Goal: Transaction & Acquisition: Purchase product/service

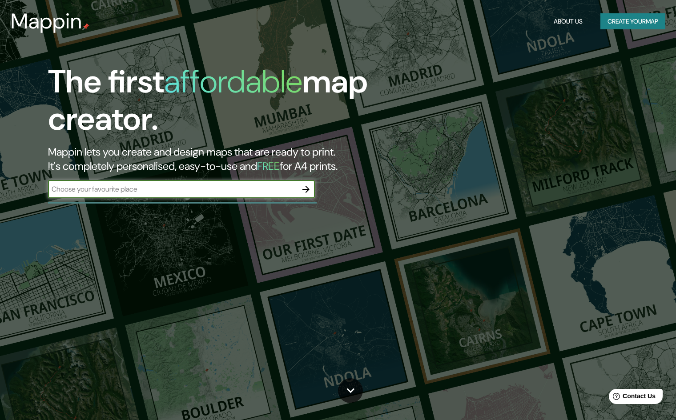
click at [142, 193] on input "text" at bounding box center [172, 189] width 249 height 10
click at [136, 187] on input "putumayo" at bounding box center [172, 189] width 249 height 10
type input "putumayo"
click at [307, 185] on icon "button" at bounding box center [306, 189] width 11 height 11
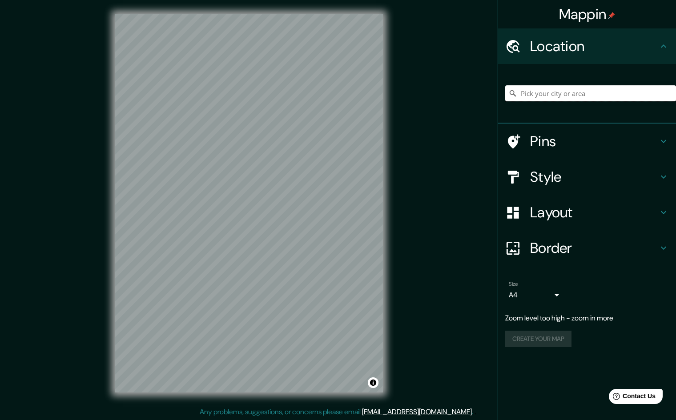
click at [549, 94] on input "Pick your city or area" at bounding box center [590, 93] width 171 height 16
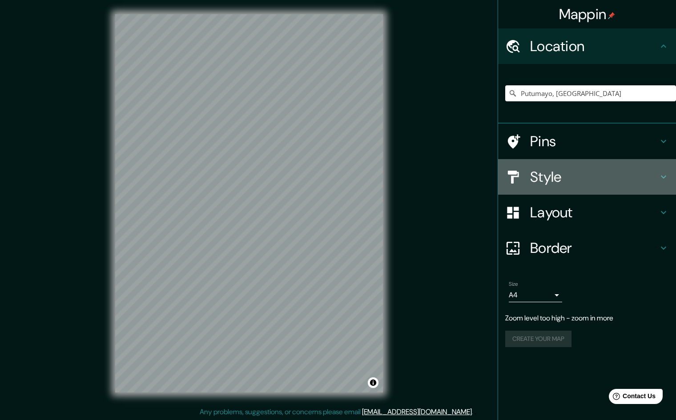
click at [565, 174] on h4 "Style" at bounding box center [594, 177] width 128 height 18
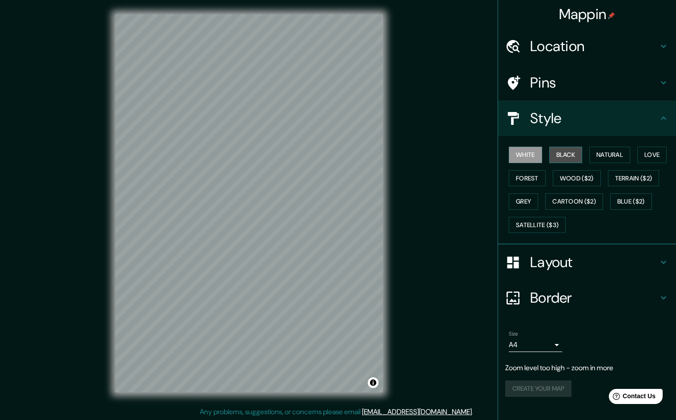
click at [566, 152] on button "Black" at bounding box center [565, 155] width 33 height 16
click at [623, 153] on button "Natural" at bounding box center [609, 155] width 41 height 16
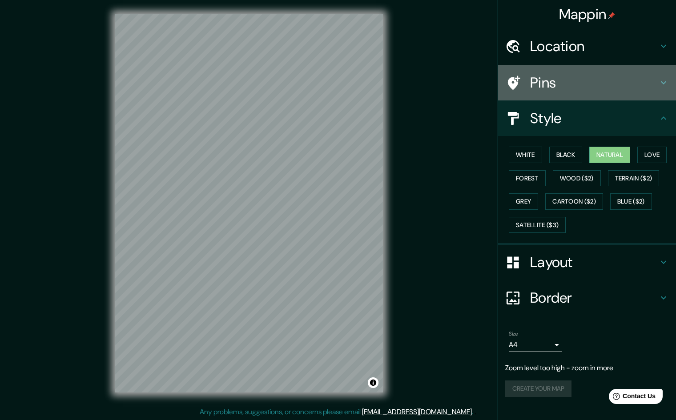
click at [559, 76] on h4 "Pins" at bounding box center [594, 83] width 128 height 18
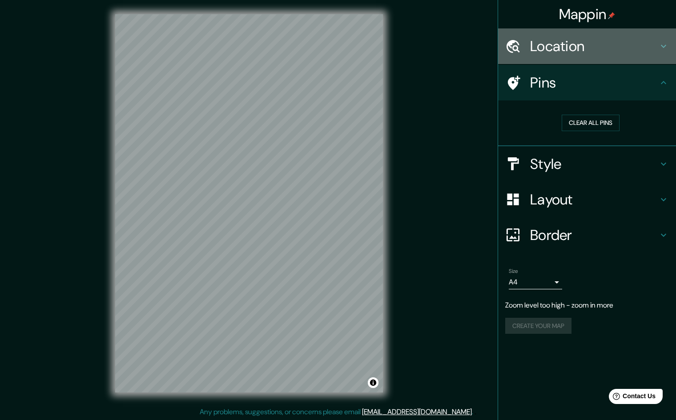
click at [567, 46] on h4 "Location" at bounding box center [594, 46] width 128 height 18
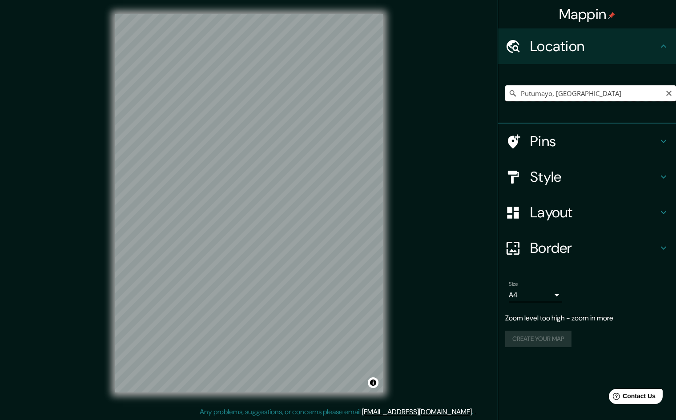
click at [551, 90] on input "Putumayo, [GEOGRAPHIC_DATA]" at bounding box center [590, 93] width 171 height 16
click at [634, 89] on input "Putumayo, [GEOGRAPHIC_DATA]" at bounding box center [590, 93] width 171 height 16
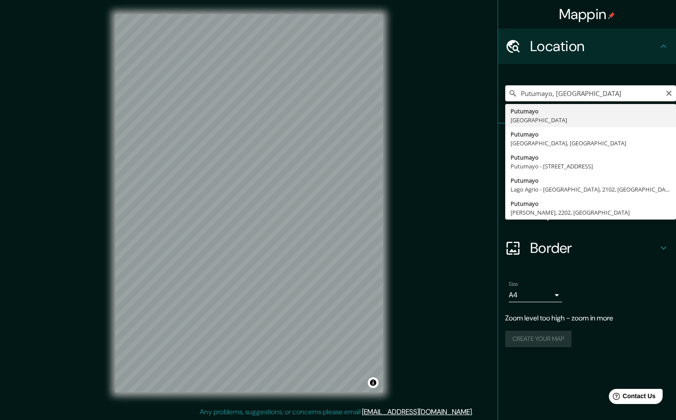
type input "Putumayo, [GEOGRAPHIC_DATA]"
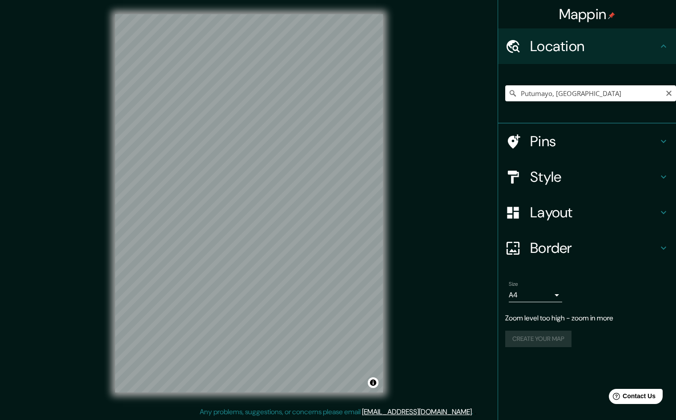
click at [551, 215] on h4 "Layout" at bounding box center [594, 213] width 128 height 18
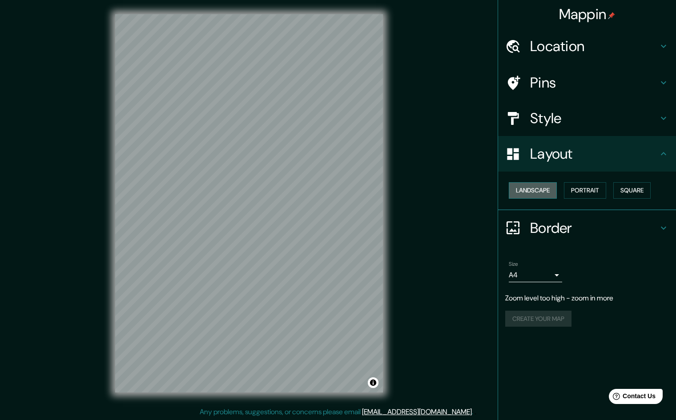
click at [545, 195] on button "Landscape" at bounding box center [533, 190] width 48 height 16
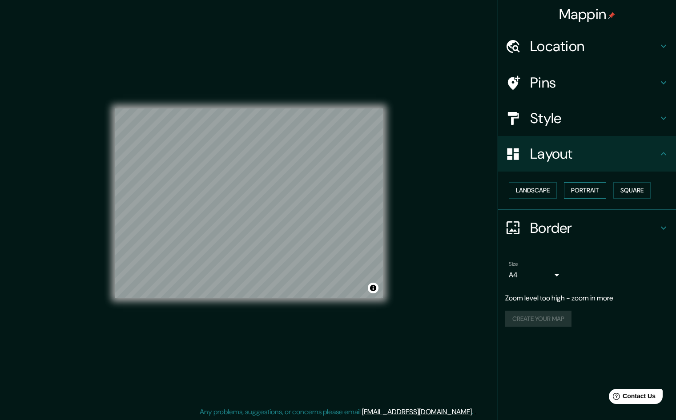
click at [605, 190] on button "Portrait" at bounding box center [585, 190] width 42 height 16
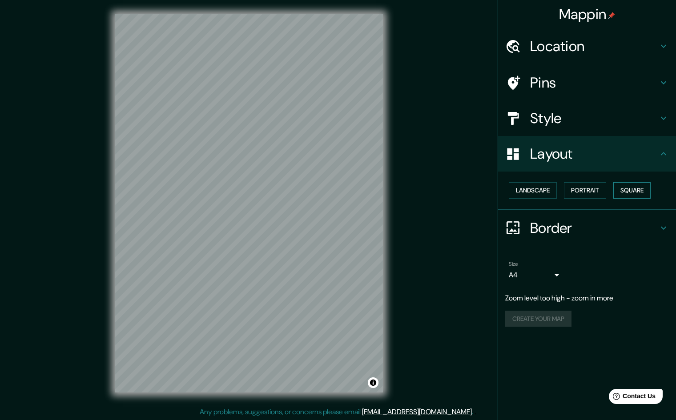
click at [635, 188] on button "Square" at bounding box center [631, 190] width 37 height 16
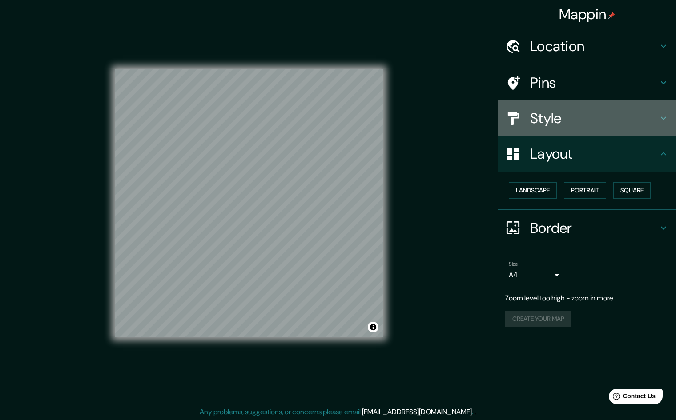
click at [565, 116] on h4 "Style" at bounding box center [594, 118] width 128 height 18
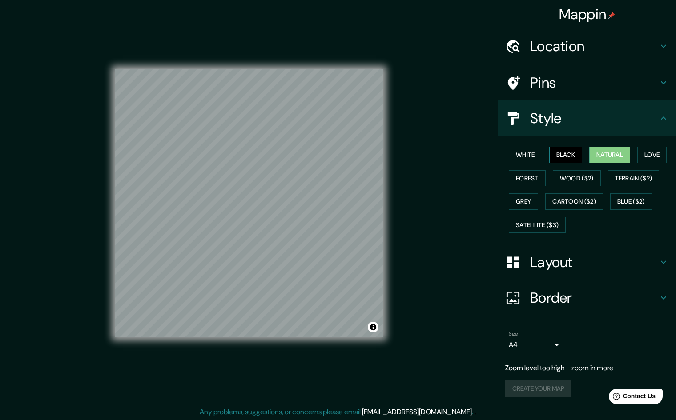
click at [565, 153] on button "Black" at bounding box center [565, 155] width 33 height 16
click at [644, 151] on button "Love" at bounding box center [651, 155] width 29 height 16
click at [529, 181] on button "Forest" at bounding box center [527, 178] width 37 height 16
click at [576, 178] on button "Wood ($2)" at bounding box center [577, 178] width 48 height 16
click at [634, 178] on button "Terrain ($2)" at bounding box center [634, 178] width 52 height 16
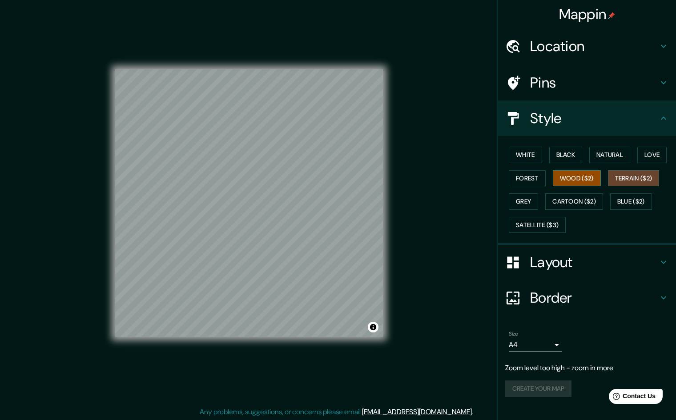
click at [592, 177] on button "Wood ($2)" at bounding box center [577, 178] width 48 height 16
click at [634, 180] on button "Terrain ($2)" at bounding box center [634, 178] width 52 height 16
click at [525, 202] on button "Grey" at bounding box center [523, 201] width 29 height 16
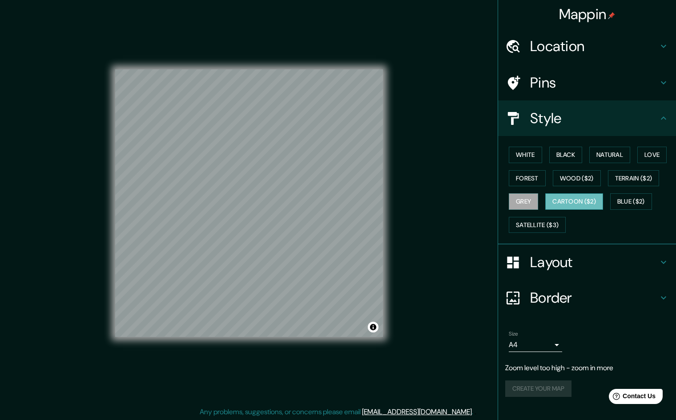
click at [581, 199] on button "Cartoon ($2)" at bounding box center [574, 201] width 58 height 16
click at [644, 206] on button "Blue ($2)" at bounding box center [631, 201] width 42 height 16
click at [588, 198] on button "Cartoon ($2)" at bounding box center [574, 201] width 58 height 16
click at [535, 225] on button "Satellite ($3)" at bounding box center [537, 225] width 57 height 16
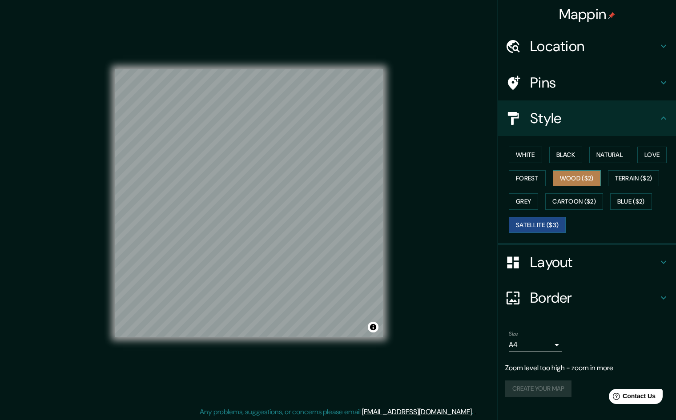
click at [574, 179] on button "Wood ($2)" at bounding box center [577, 178] width 48 height 16
